Goal: Task Accomplishment & Management: Use online tool/utility

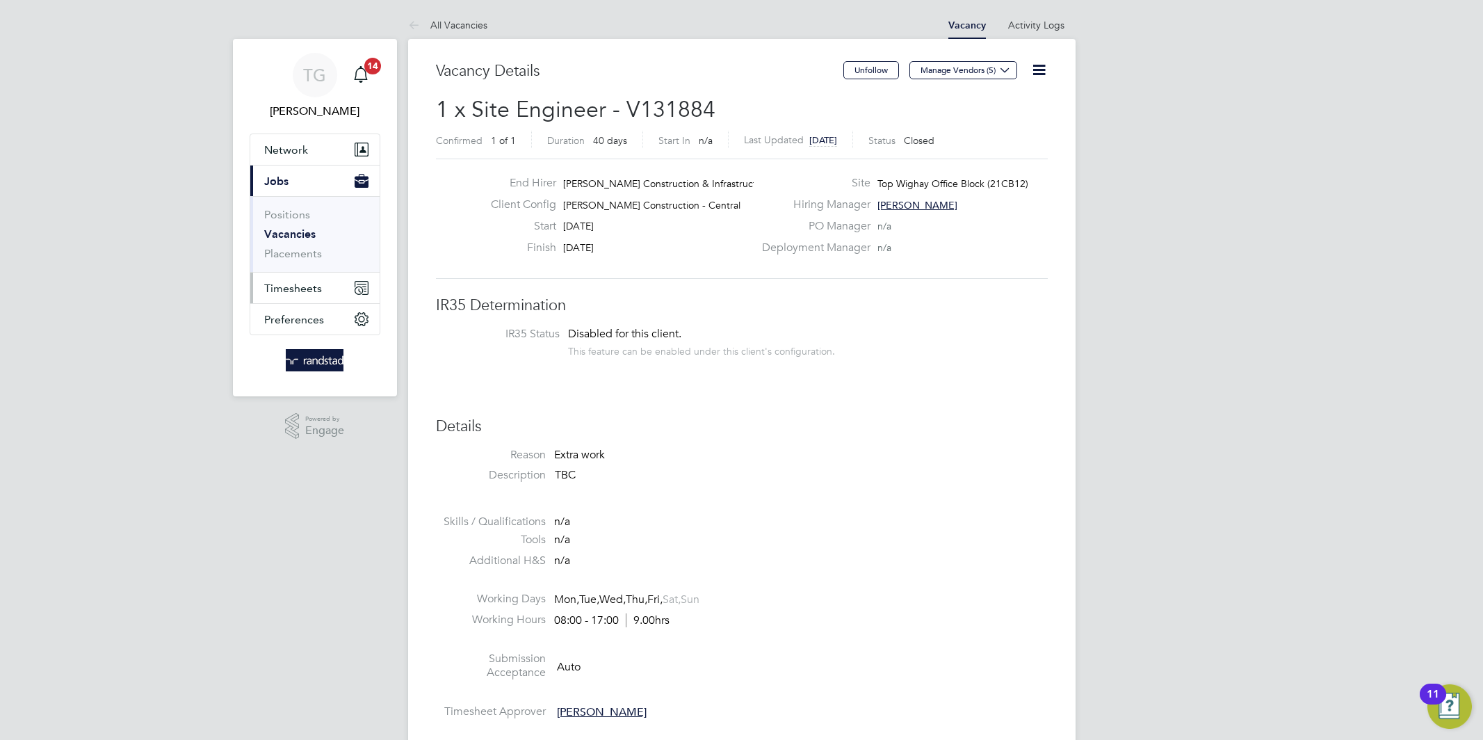
click at [303, 279] on button "Timesheets" at bounding box center [314, 288] width 129 height 31
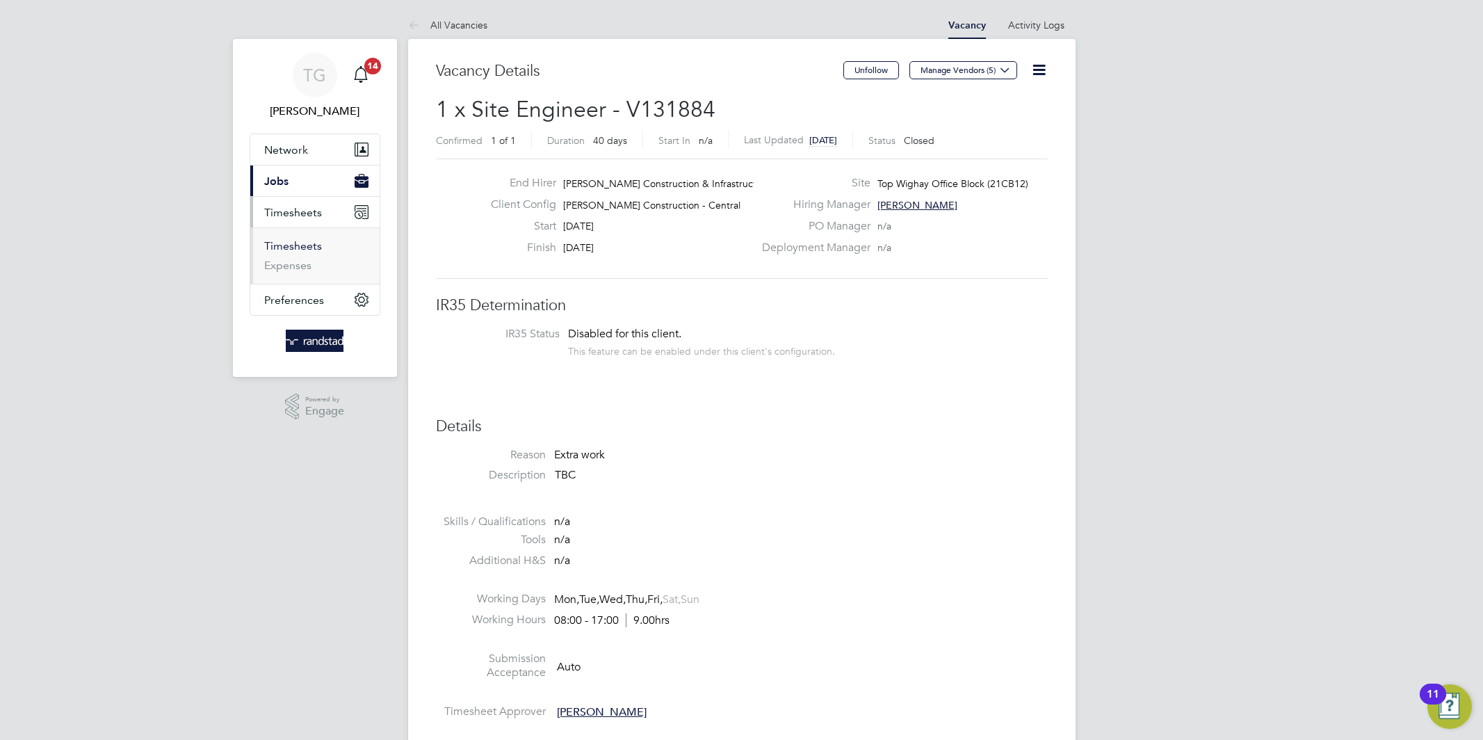
click at [300, 249] on link "Timesheets" at bounding box center [293, 245] width 58 height 13
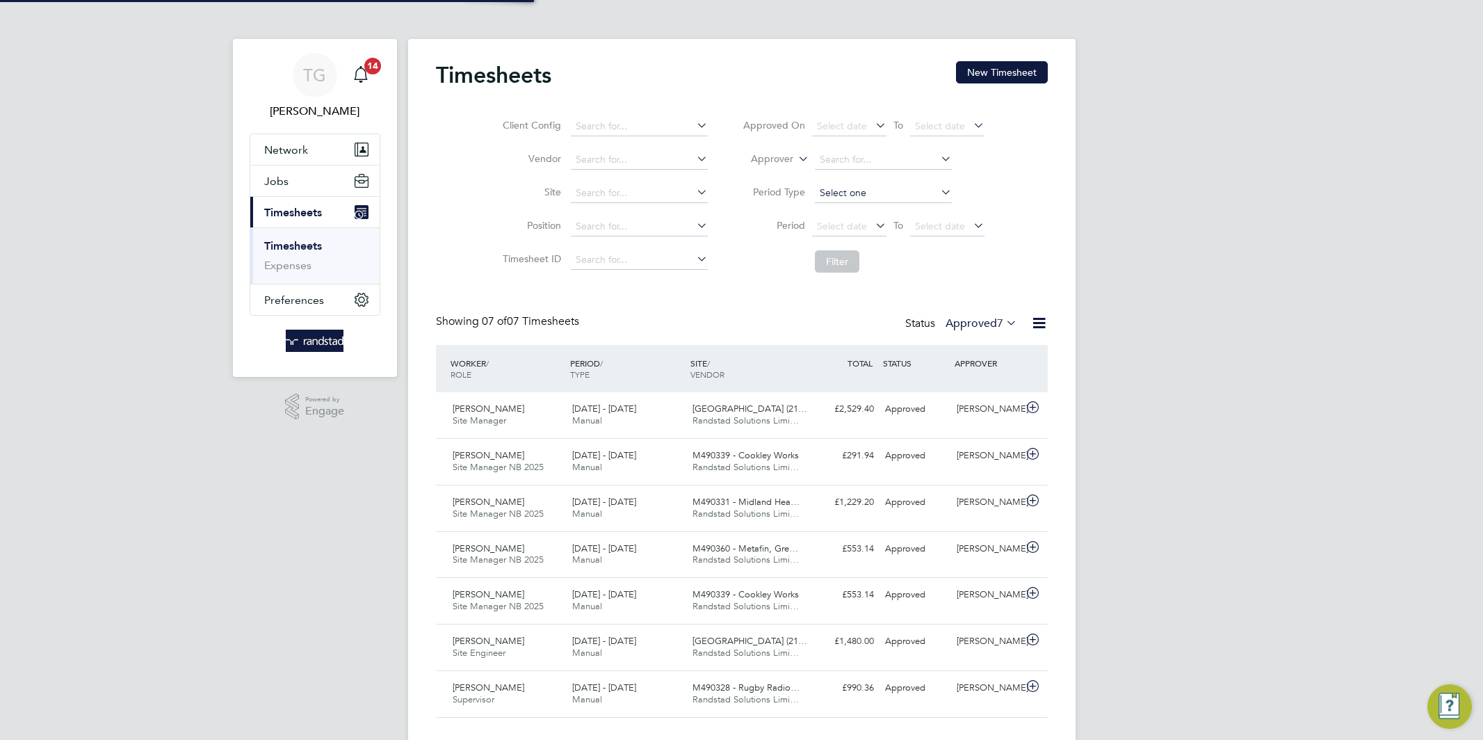
scroll to position [35, 120]
click at [1012, 71] on button "New Timesheet" at bounding box center [1002, 72] width 92 height 22
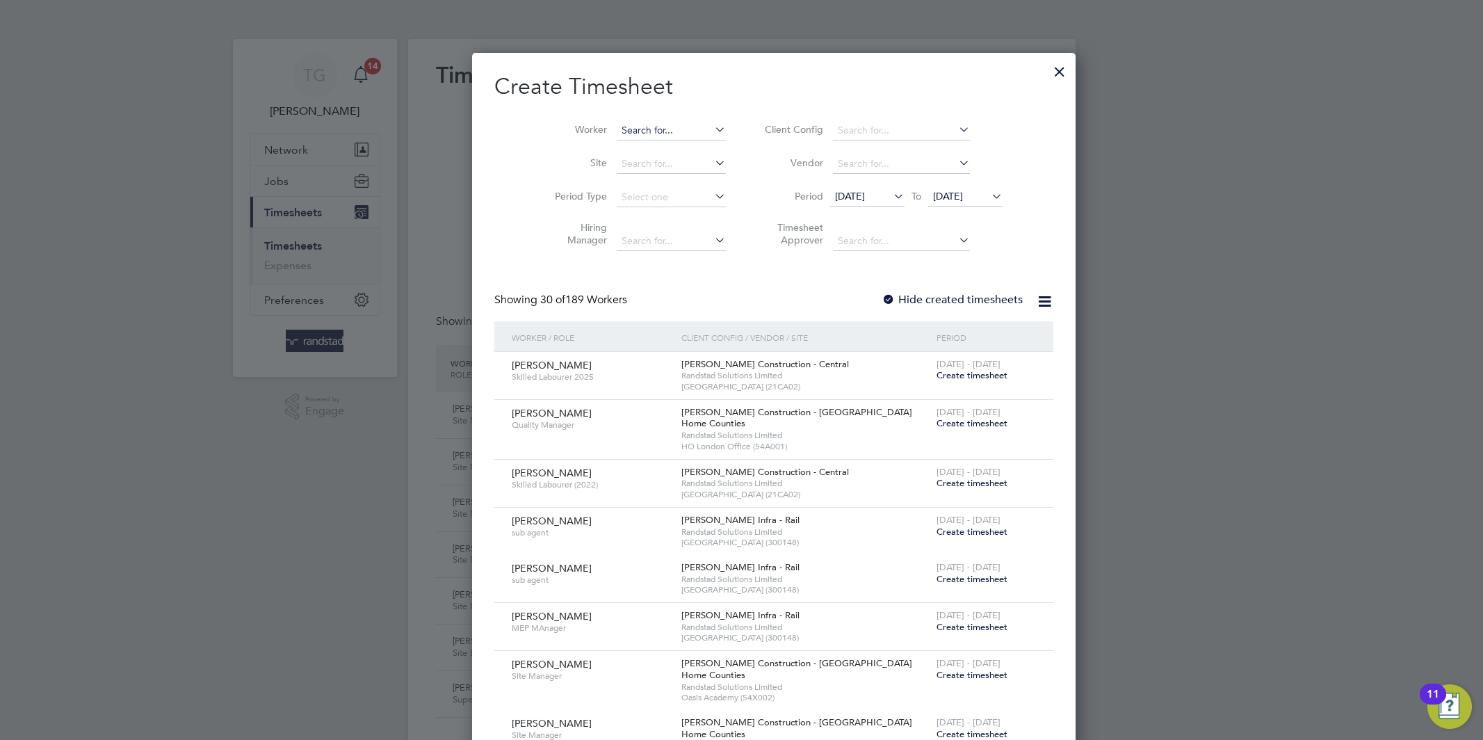
click at [654, 136] on input at bounding box center [671, 130] width 109 height 19
click at [647, 141] on li "Gra ham Knight" at bounding box center [639, 149] width 110 height 19
type input "[PERSON_NAME]"
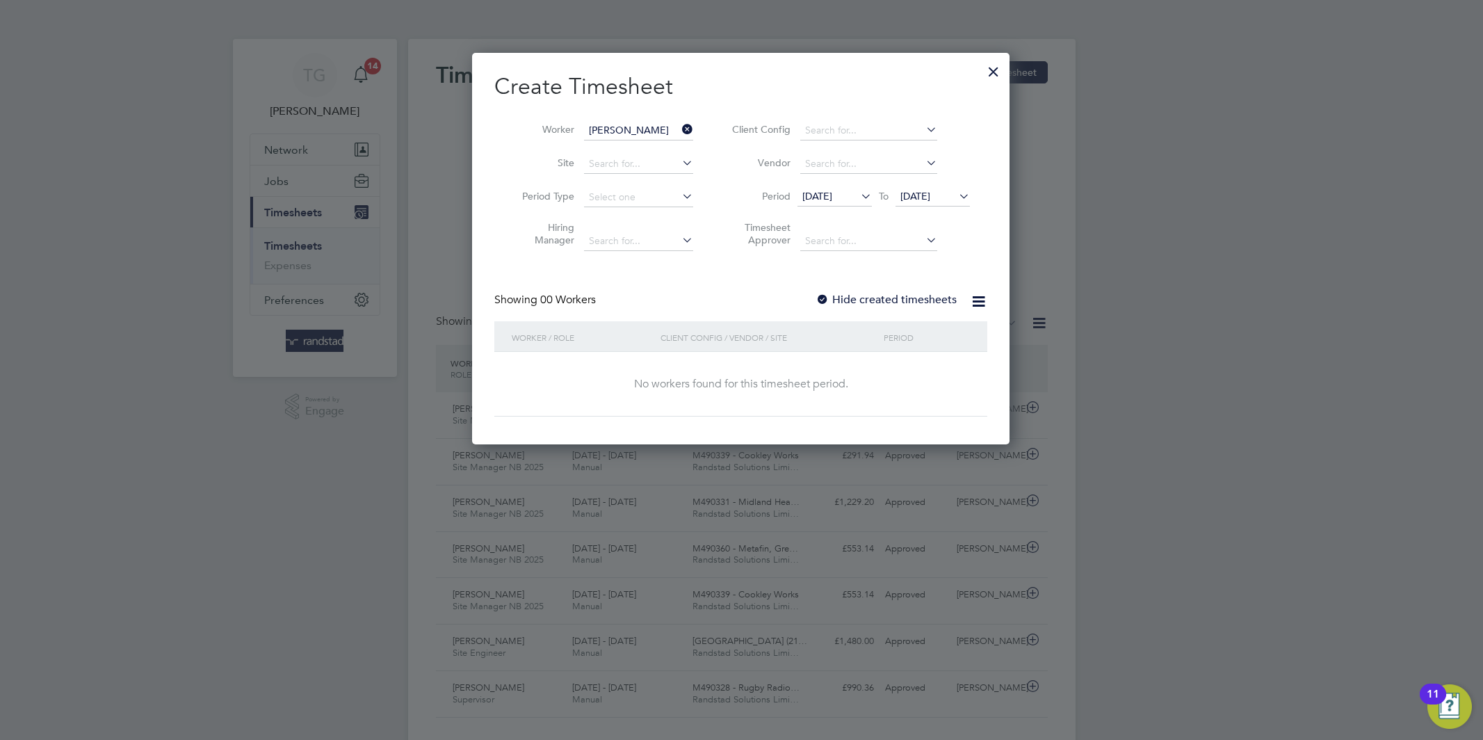
click at [815, 295] on div "Showing 00 Workers Hide created timesheets" at bounding box center [740, 307] width 493 height 29
click at [829, 297] on div at bounding box center [823, 300] width 14 height 14
click at [832, 195] on span "[DATE]" at bounding box center [817, 196] width 30 height 13
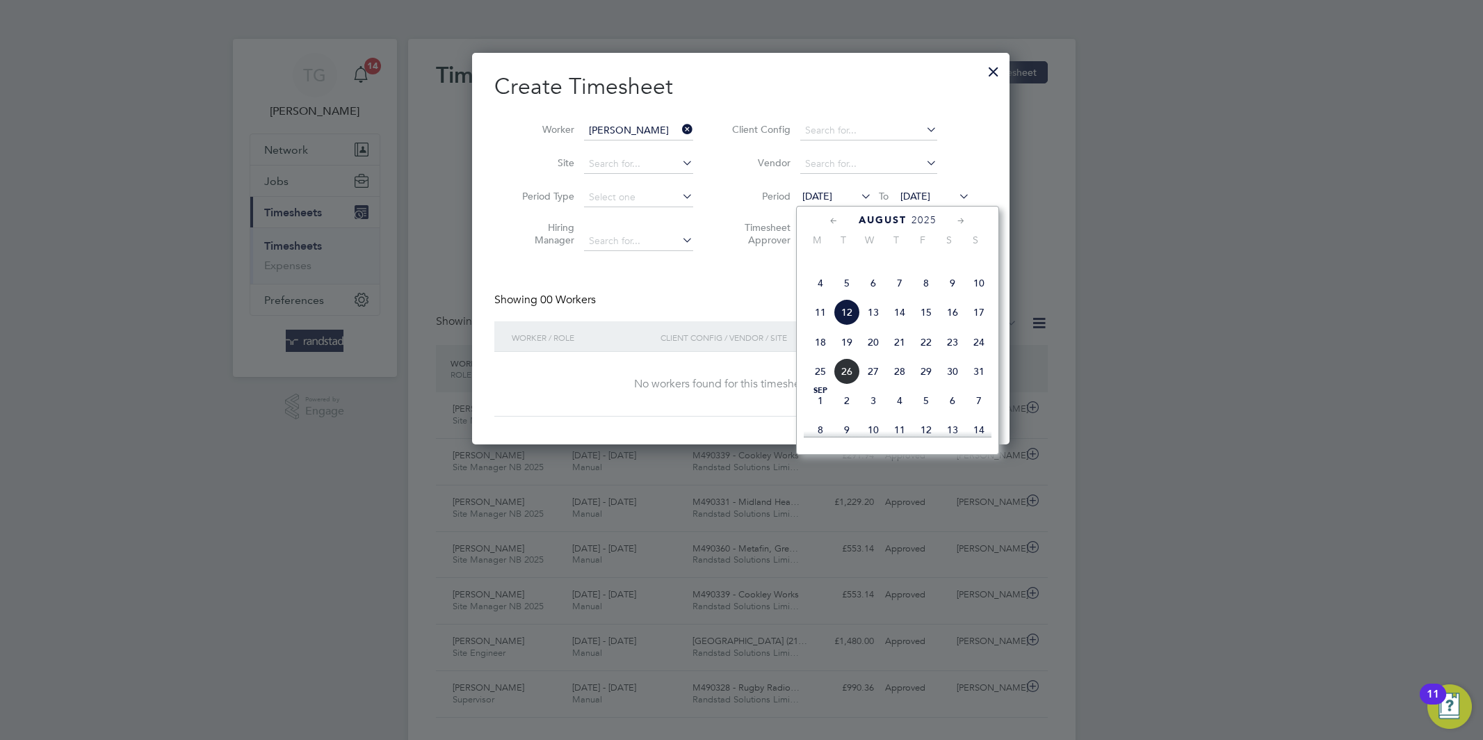
click at [820, 294] on span "4" at bounding box center [820, 283] width 26 height 26
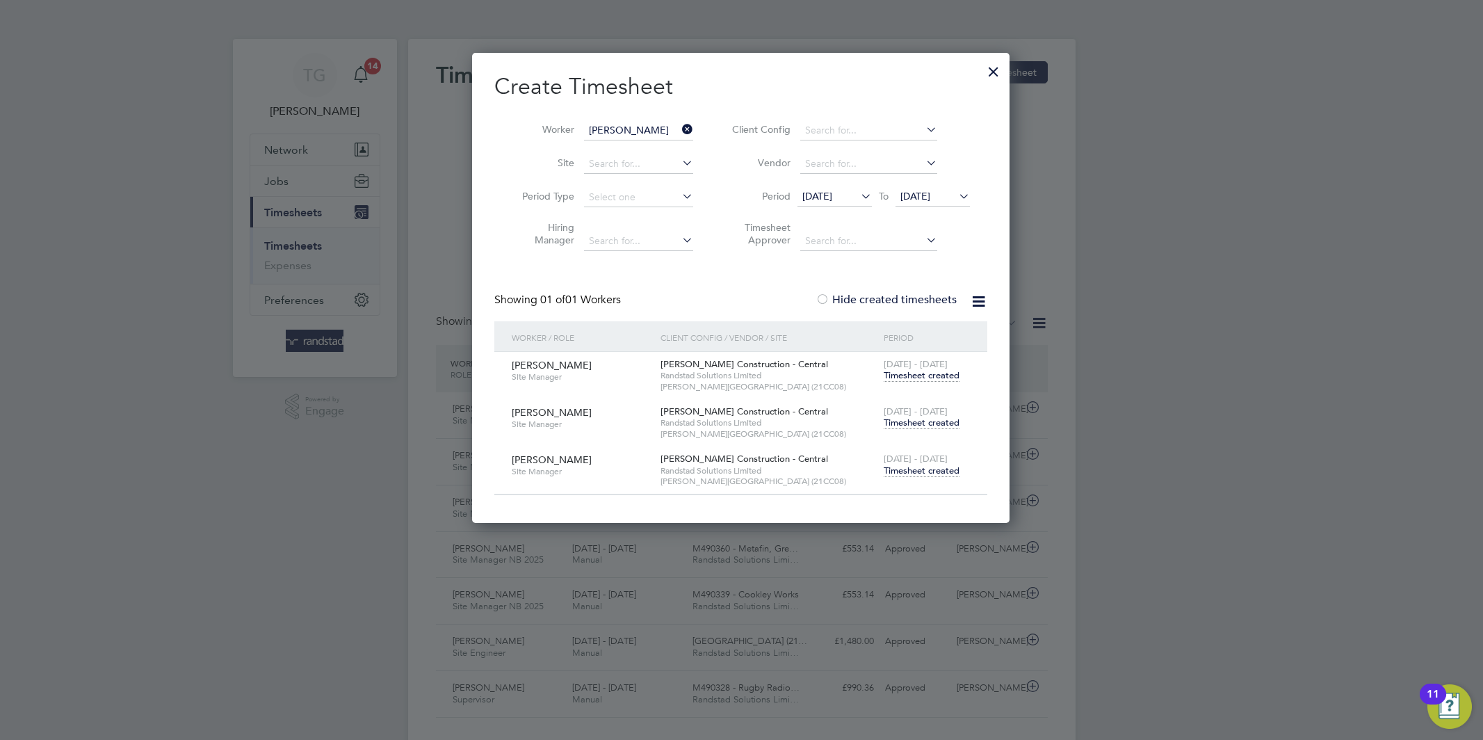
click at [955, 189] on span "[DATE]" at bounding box center [932, 197] width 74 height 19
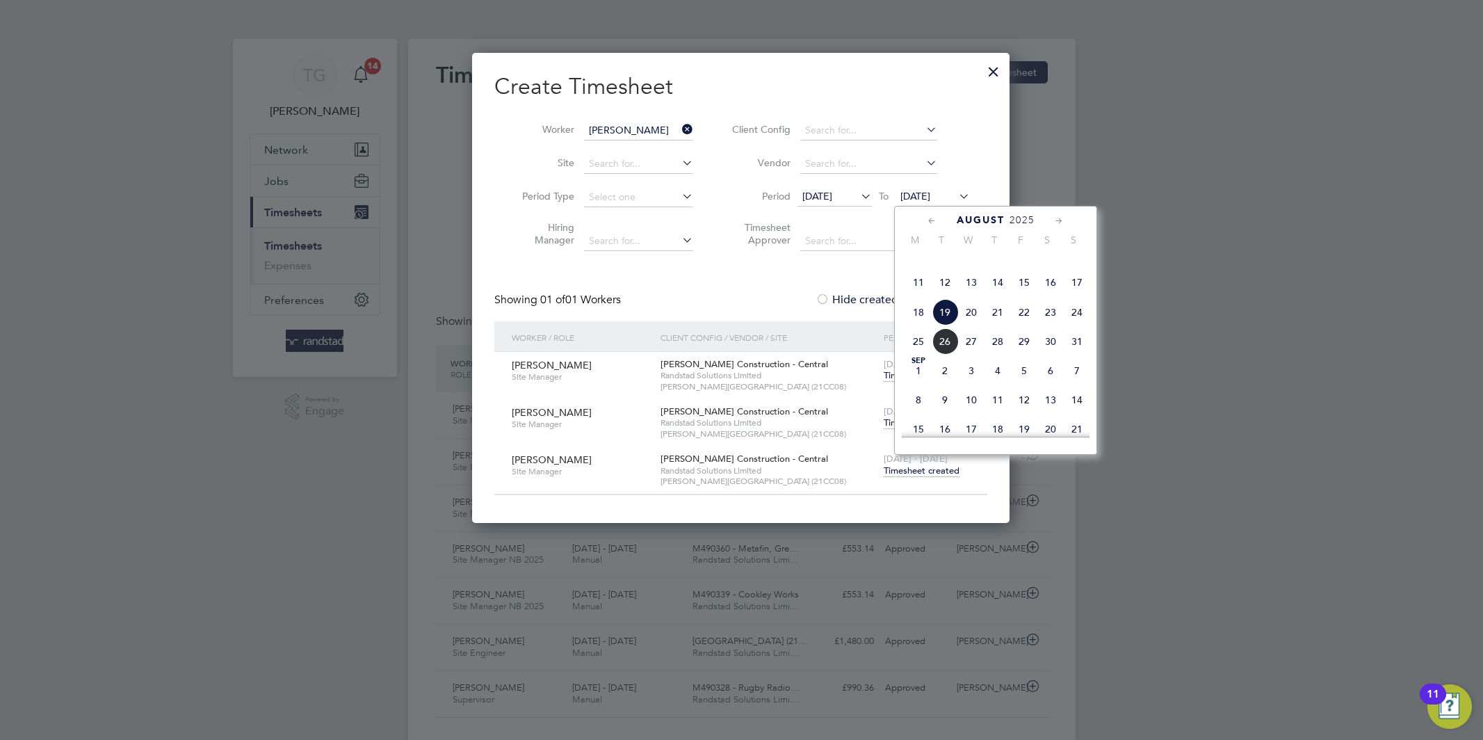
click at [1080, 355] on span "31" at bounding box center [1077, 341] width 26 height 26
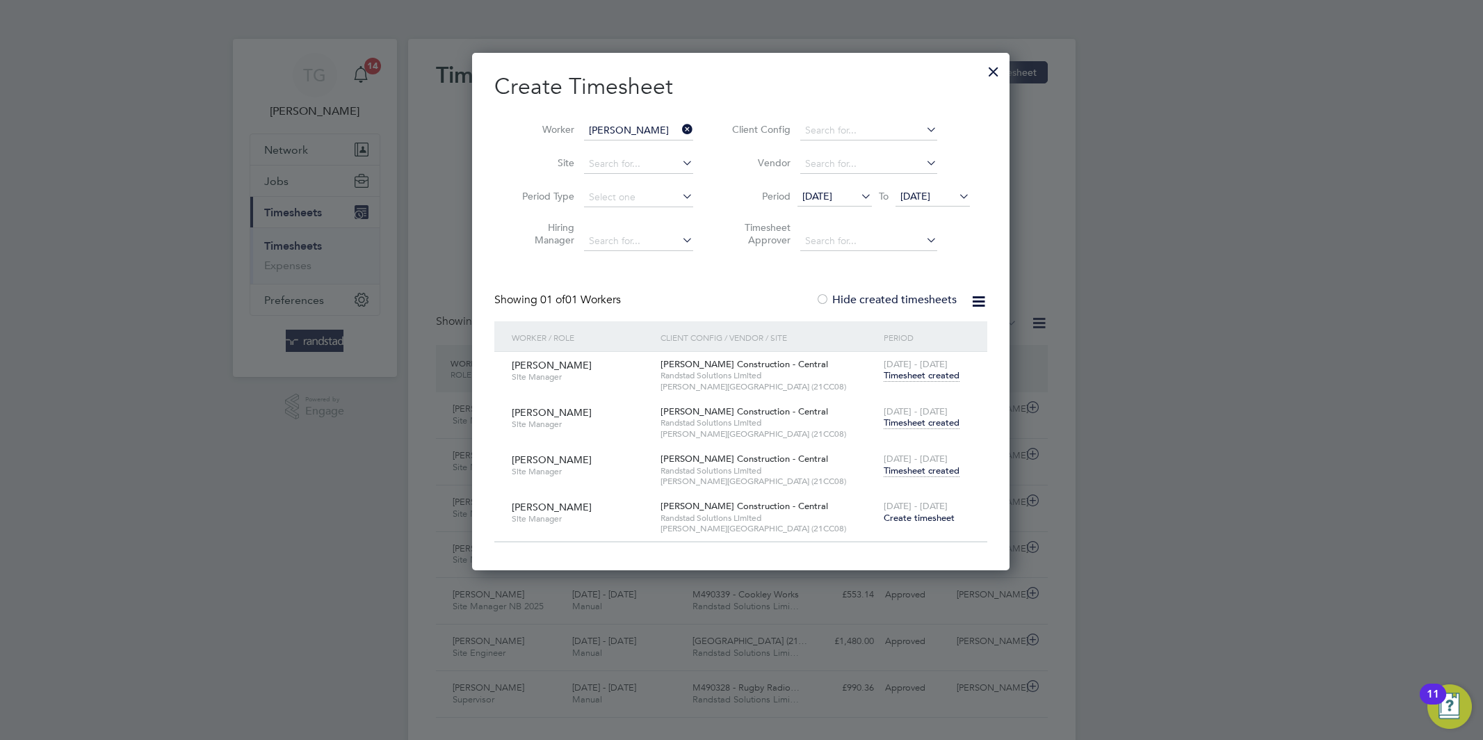
click at [905, 466] on span "Timesheet created" at bounding box center [922, 470] width 76 height 13
